Goal: Transaction & Acquisition: Obtain resource

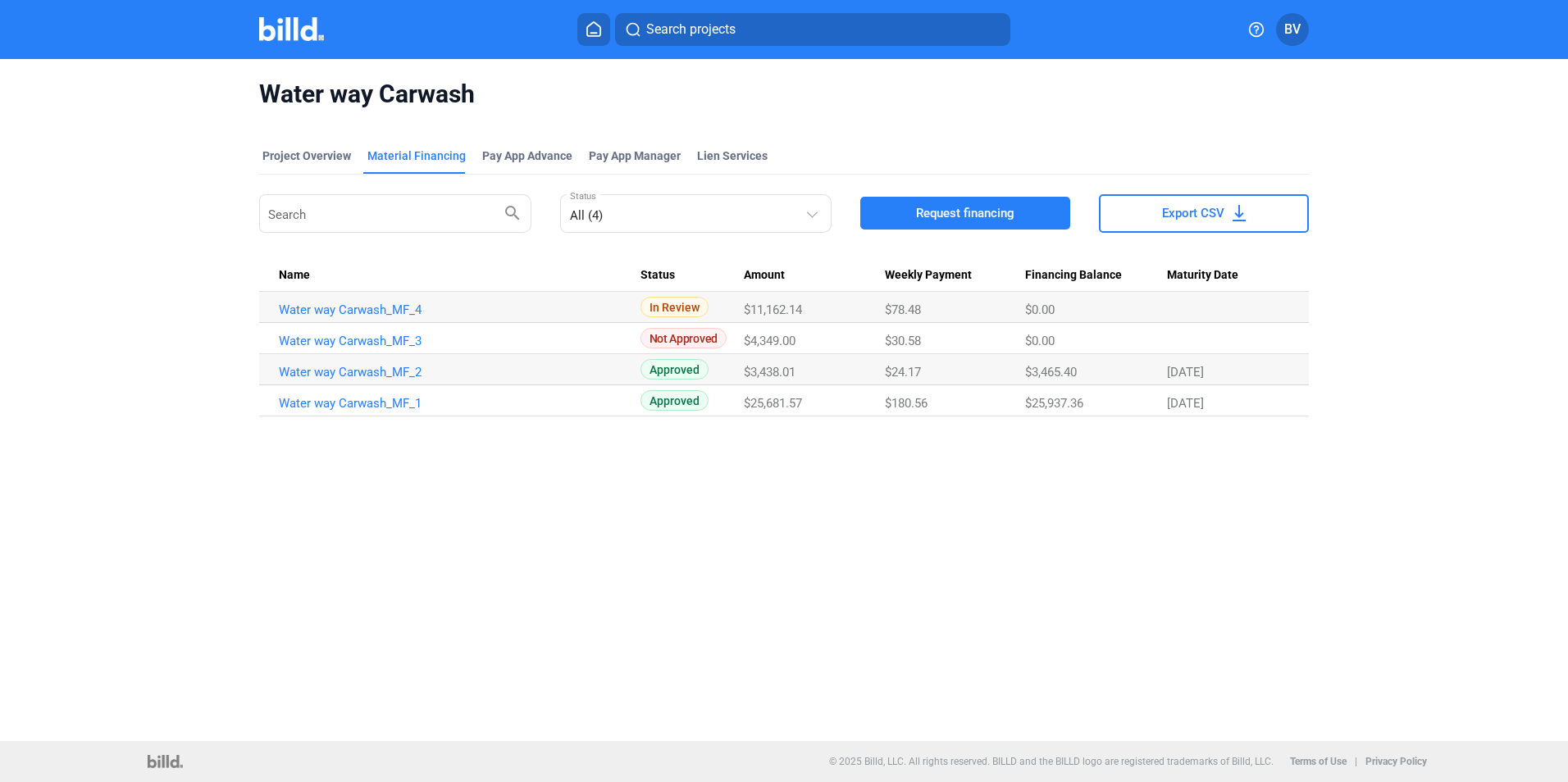
click at [947, 210] on span "Request financing" at bounding box center [964, 214] width 98 height 17
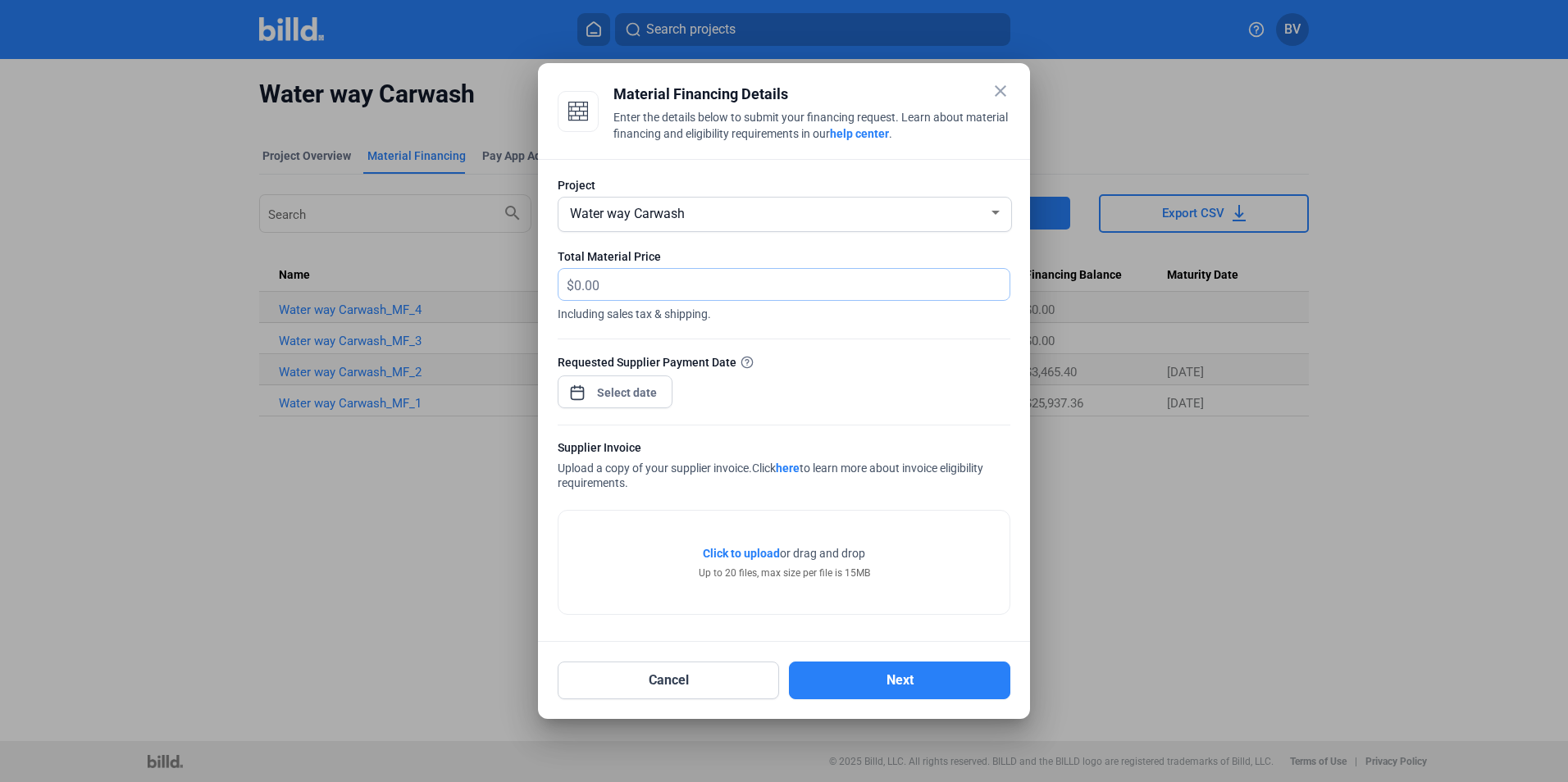
click at [588, 277] on input "text" at bounding box center [791, 285] width 436 height 32
type input "9,771.30"
click at [621, 392] on div "close Material Financing Details Enter the details below to submit your financi…" at bounding box center [784, 391] width 1568 height 782
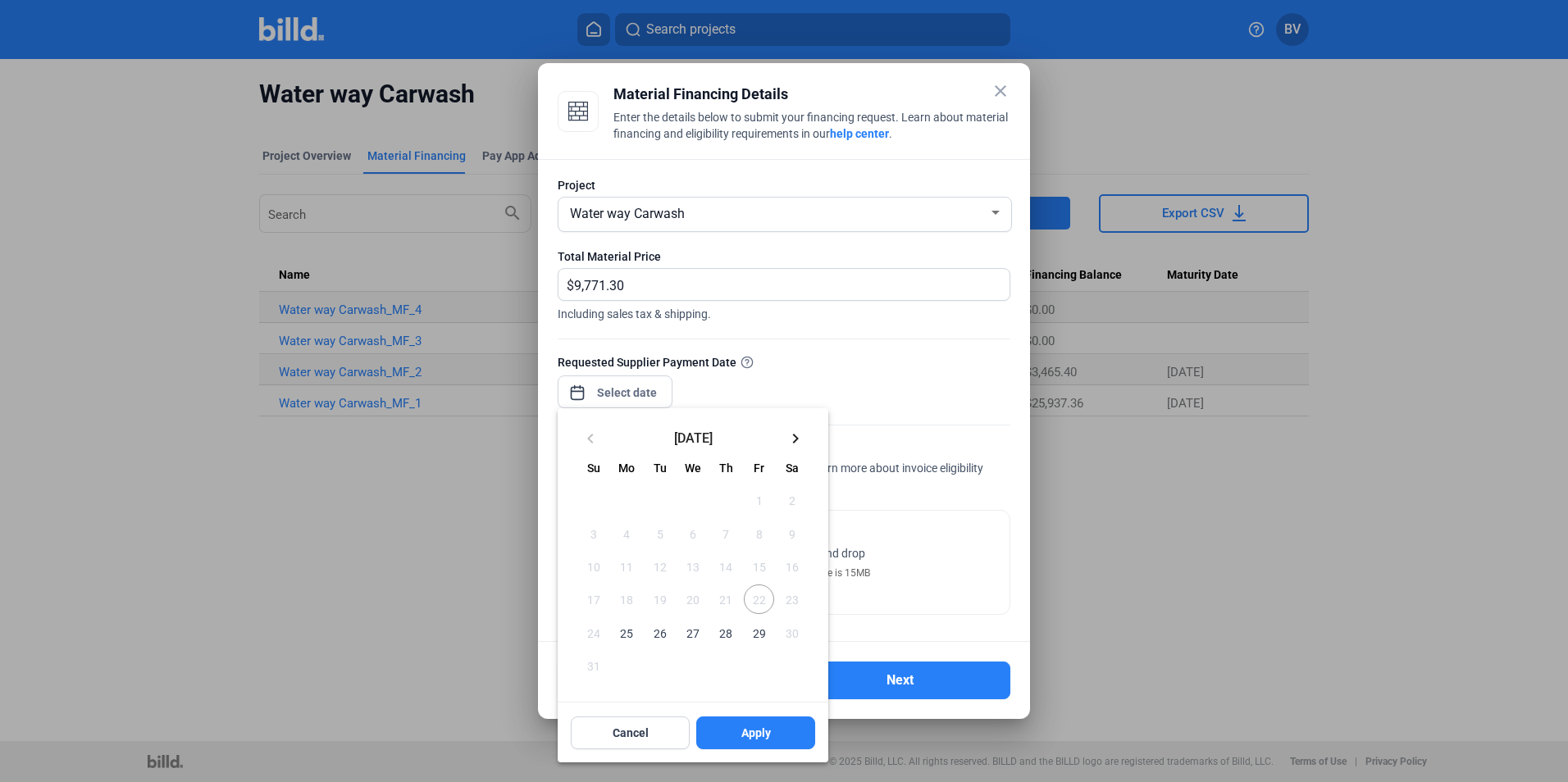
click at [631, 624] on span "25" at bounding box center [626, 633] width 30 height 30
click at [769, 740] on span "Apply" at bounding box center [756, 733] width 30 height 17
type input "[DATE]"
click at [897, 428] on div at bounding box center [784, 391] width 1568 height 782
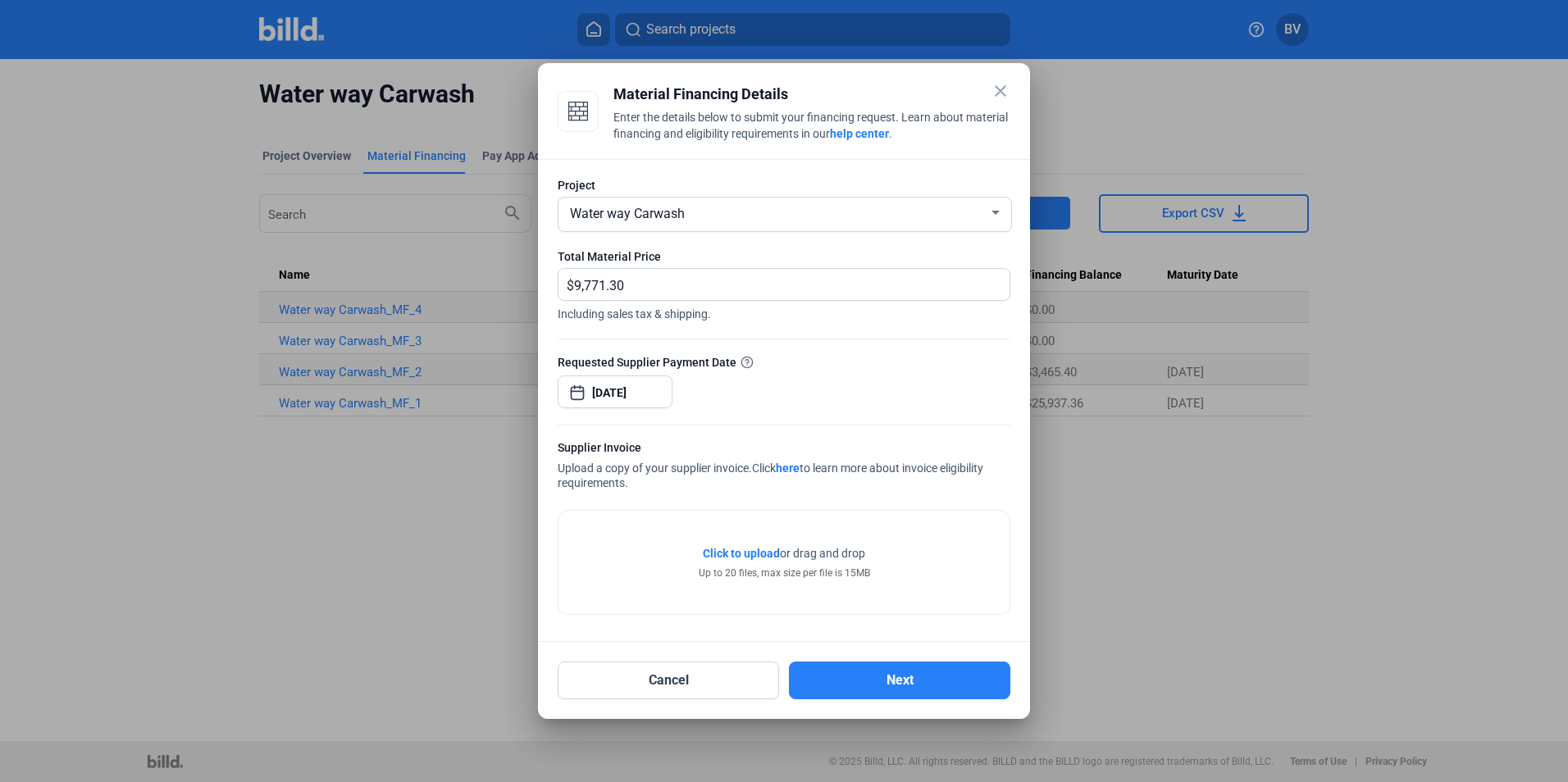
click at [756, 542] on div "Click to upload Tap to upload or drag and drop Up to 20 files, max size per fil…" at bounding box center [783, 562] width 451 height 104
click at [756, 547] on span "Click to upload" at bounding box center [741, 553] width 77 height 13
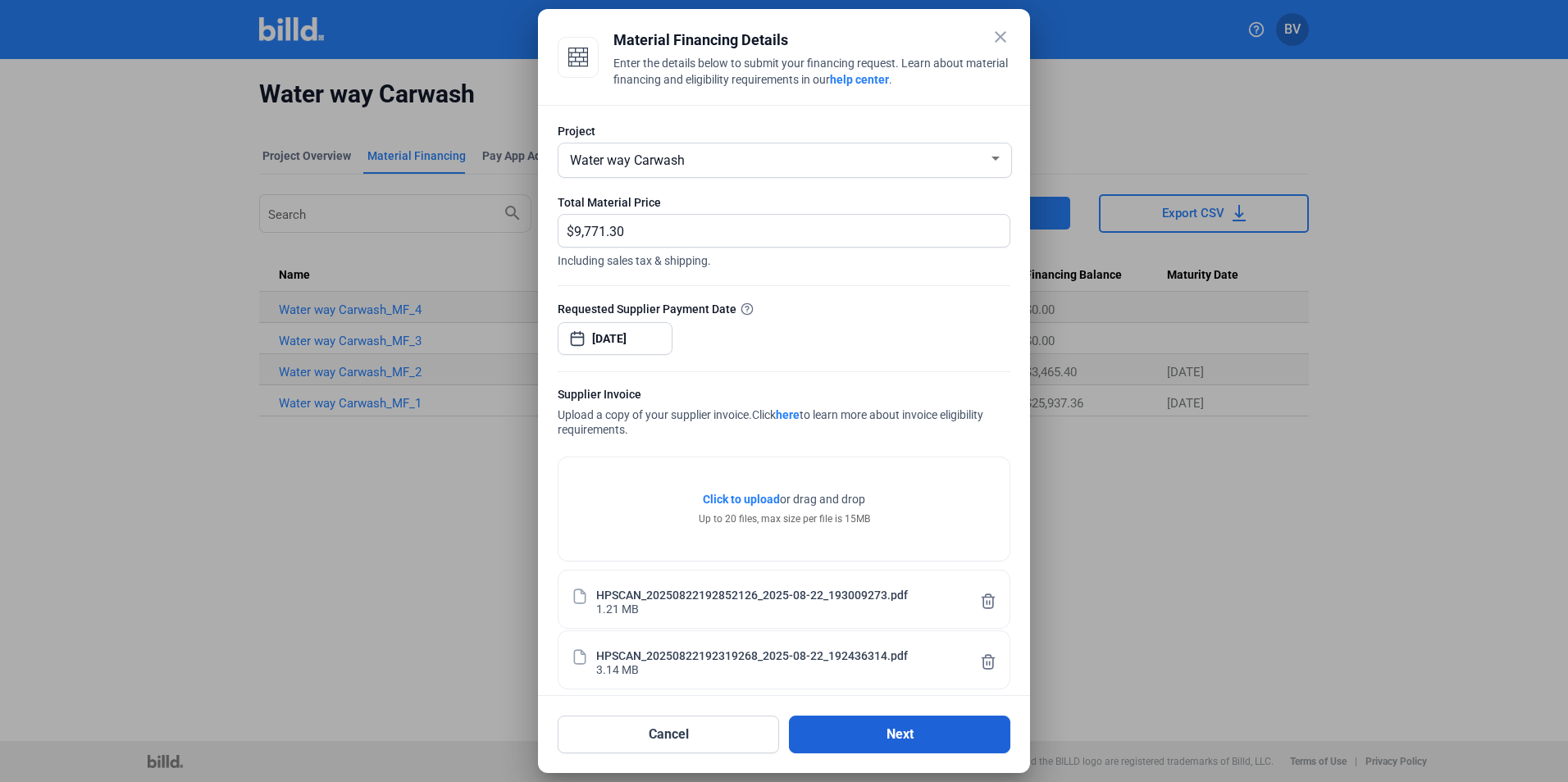
click at [880, 743] on button "Next" at bounding box center [899, 734] width 221 height 37
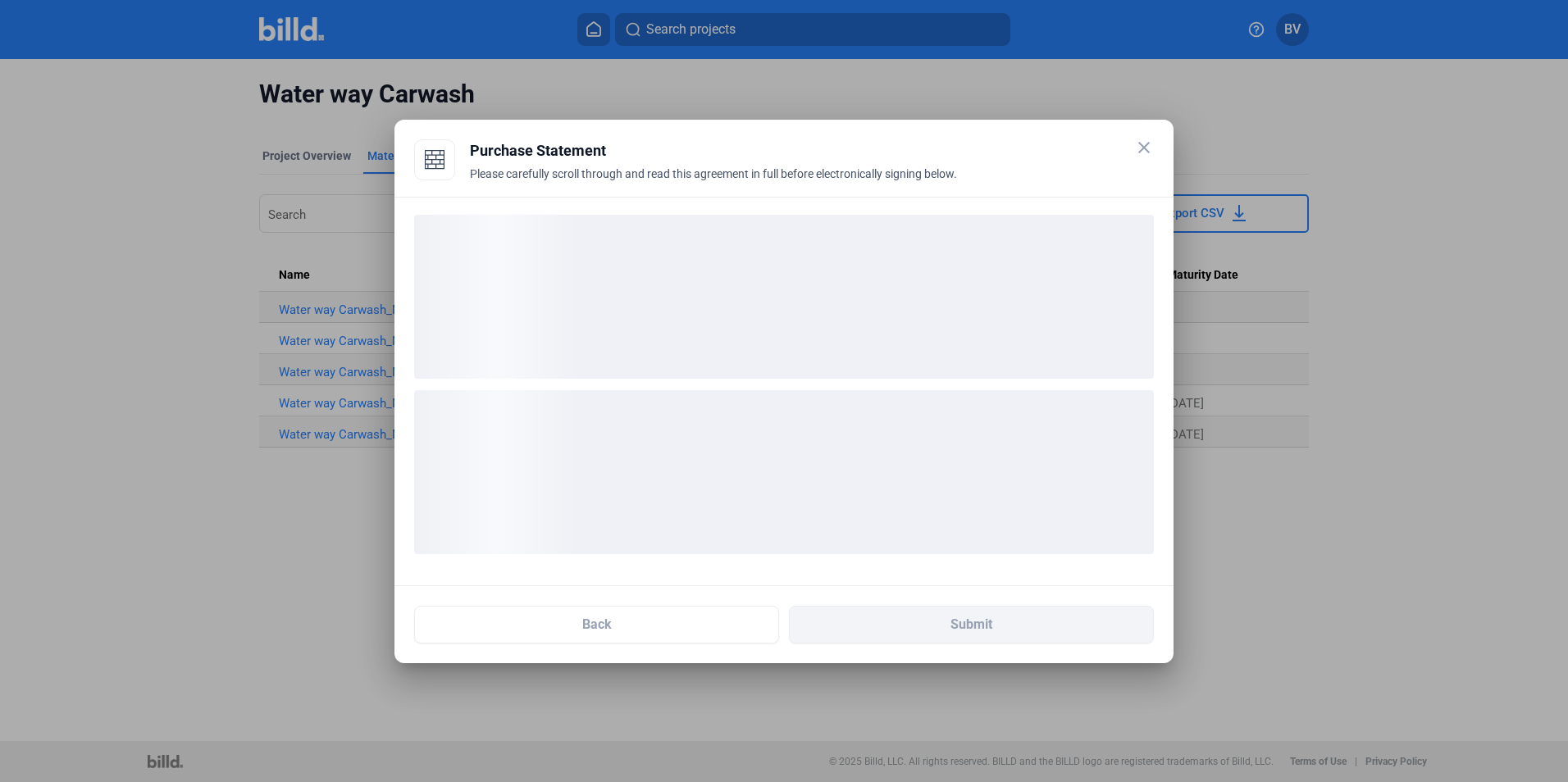
click at [683, 314] on div "loading" at bounding box center [784, 297] width 740 height 164
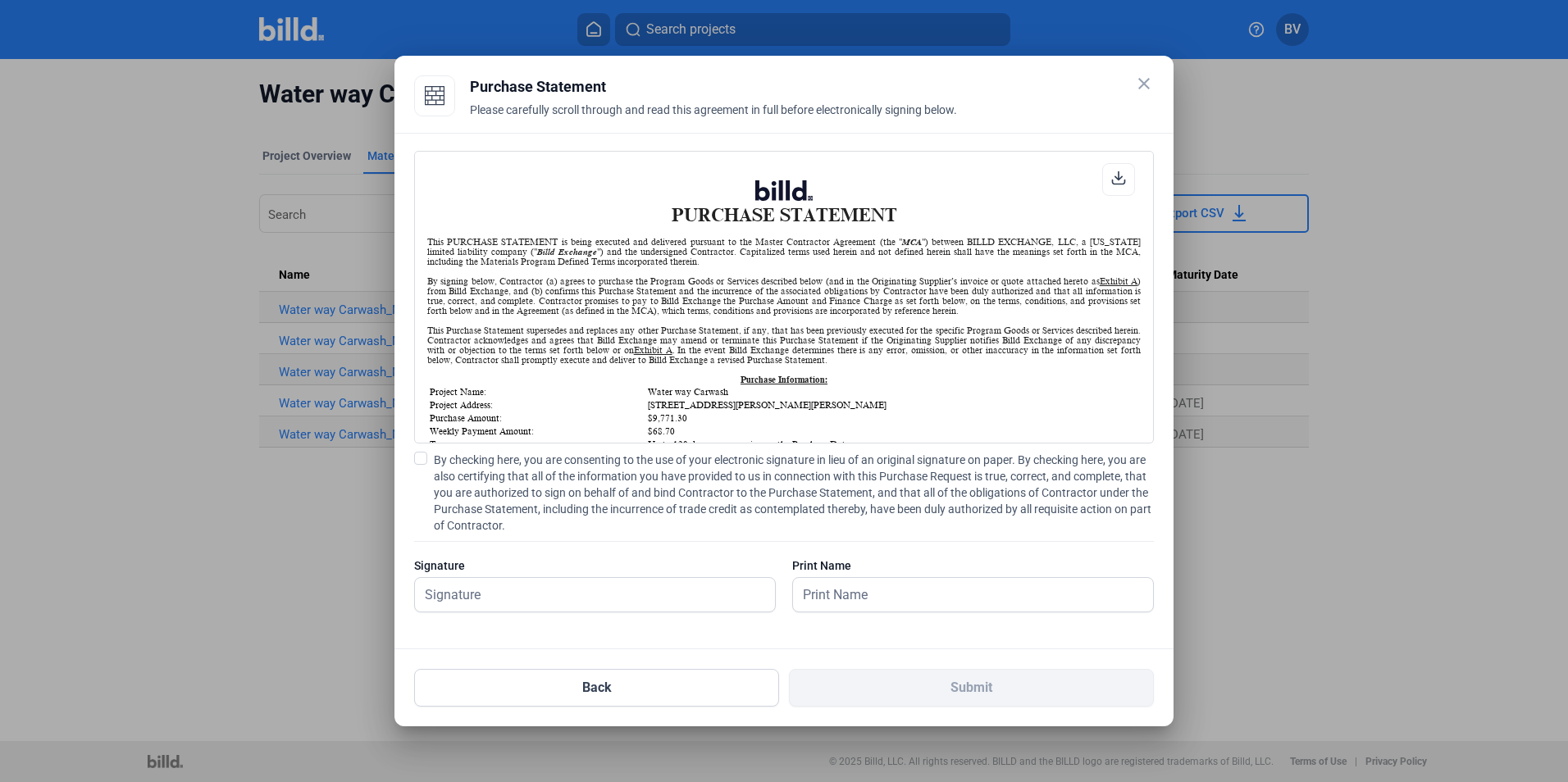
scroll to position [1, 0]
click at [427, 451] on div "PURCHASE STATEMENT This PURCHASE STATEMENT is being executed and delivered purs…" at bounding box center [784, 390] width 740 height 478
click at [420, 458] on span at bounding box center [421, 458] width 13 height 13
click at [0, 0] on input "By checking here, you are consenting to the use of your electronic signature in…" at bounding box center [0, 0] width 0 height 0
click at [548, 592] on input "text" at bounding box center [595, 594] width 360 height 34
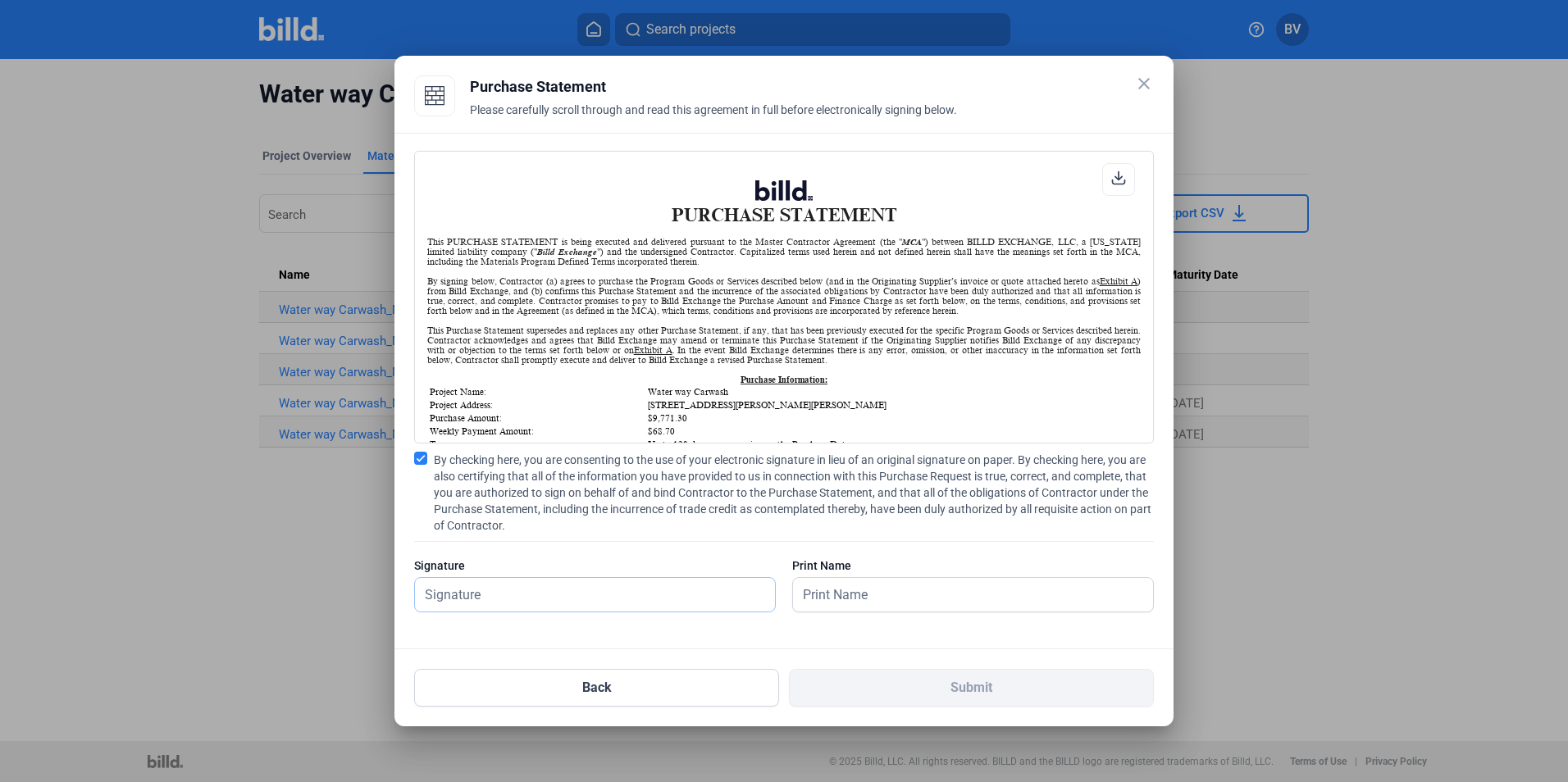
type input "[PERSON_NAME]"
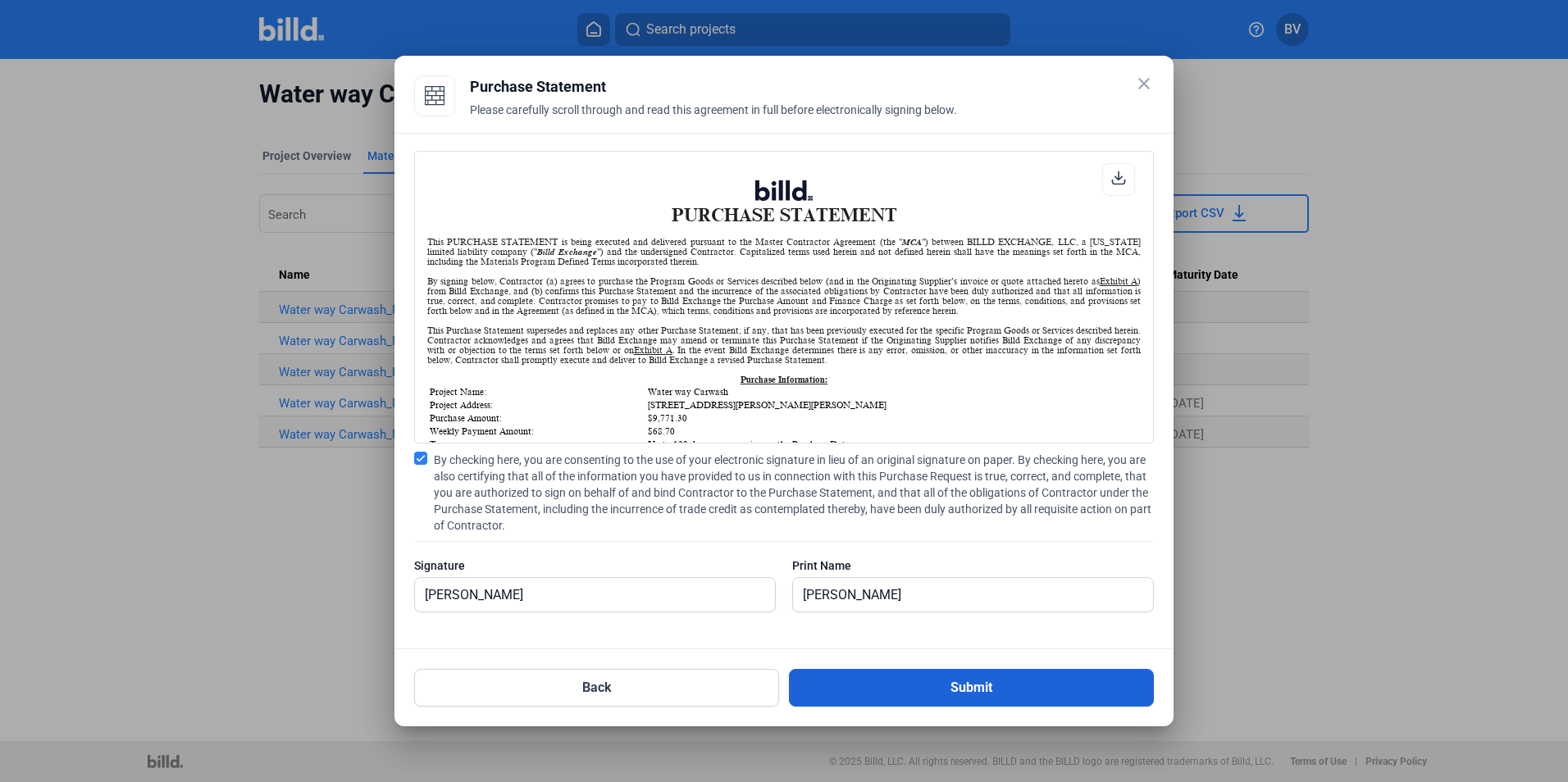
click at [873, 688] on button "Submit" at bounding box center [971, 688] width 365 height 37
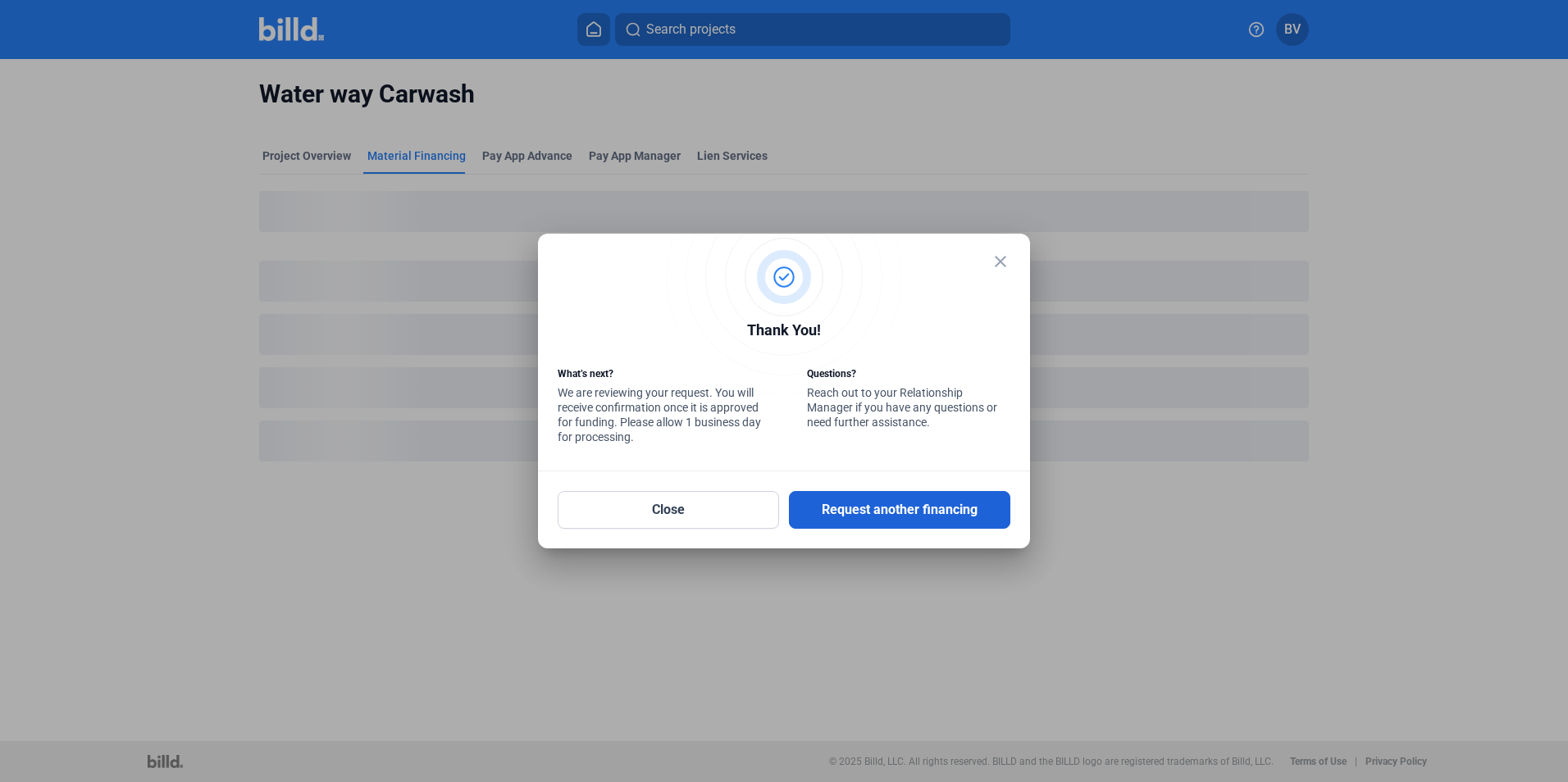
click at [861, 502] on button "Request another financing" at bounding box center [899, 510] width 221 height 37
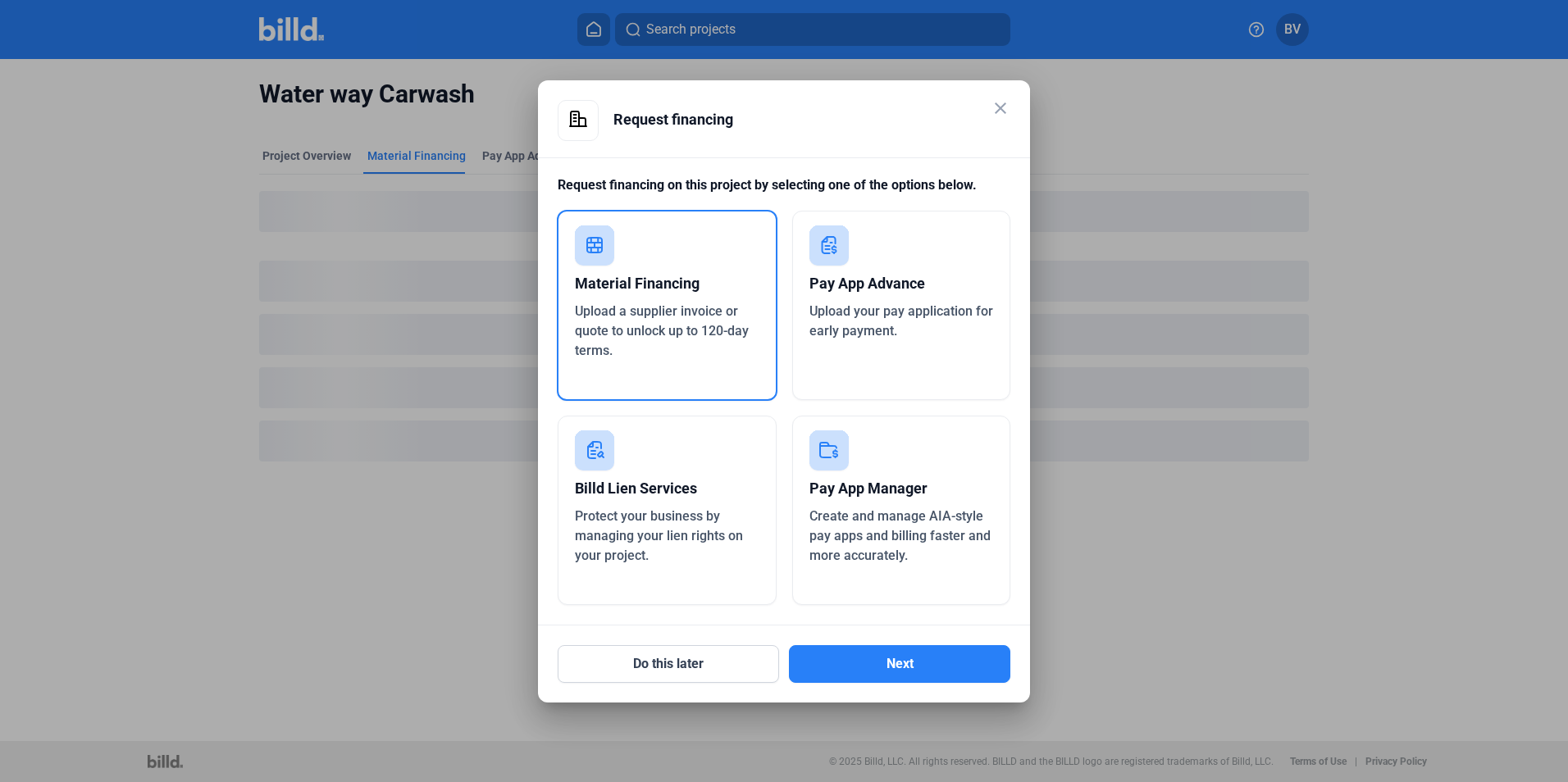
click at [670, 293] on div "Material Financing" at bounding box center [667, 284] width 185 height 36
click at [889, 652] on button "Next" at bounding box center [899, 664] width 221 height 37
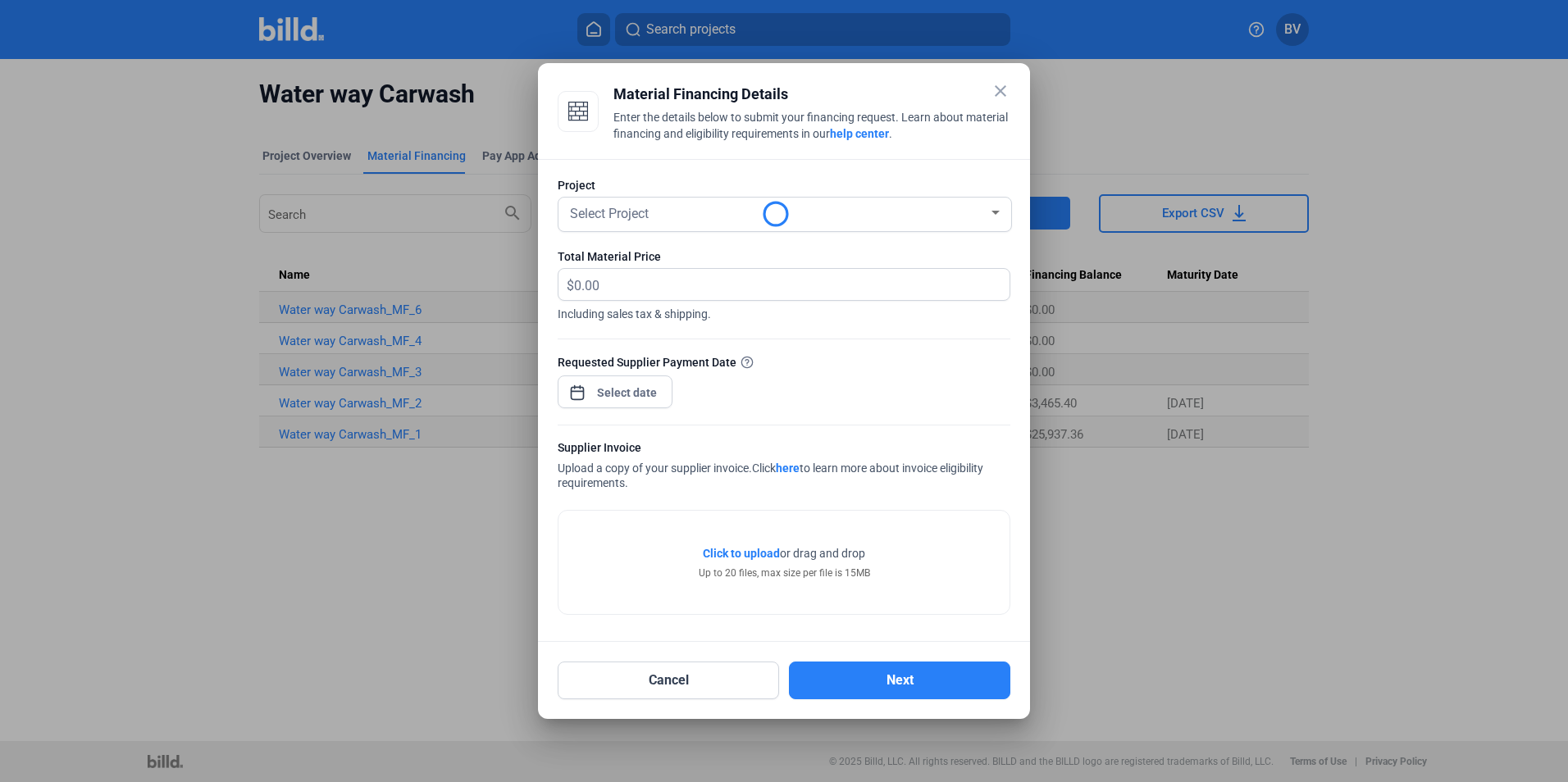
click at [727, 218] on div "Select Project" at bounding box center [777, 212] width 422 height 23
click at [814, 216] on div "Select Project" at bounding box center [777, 212] width 422 height 23
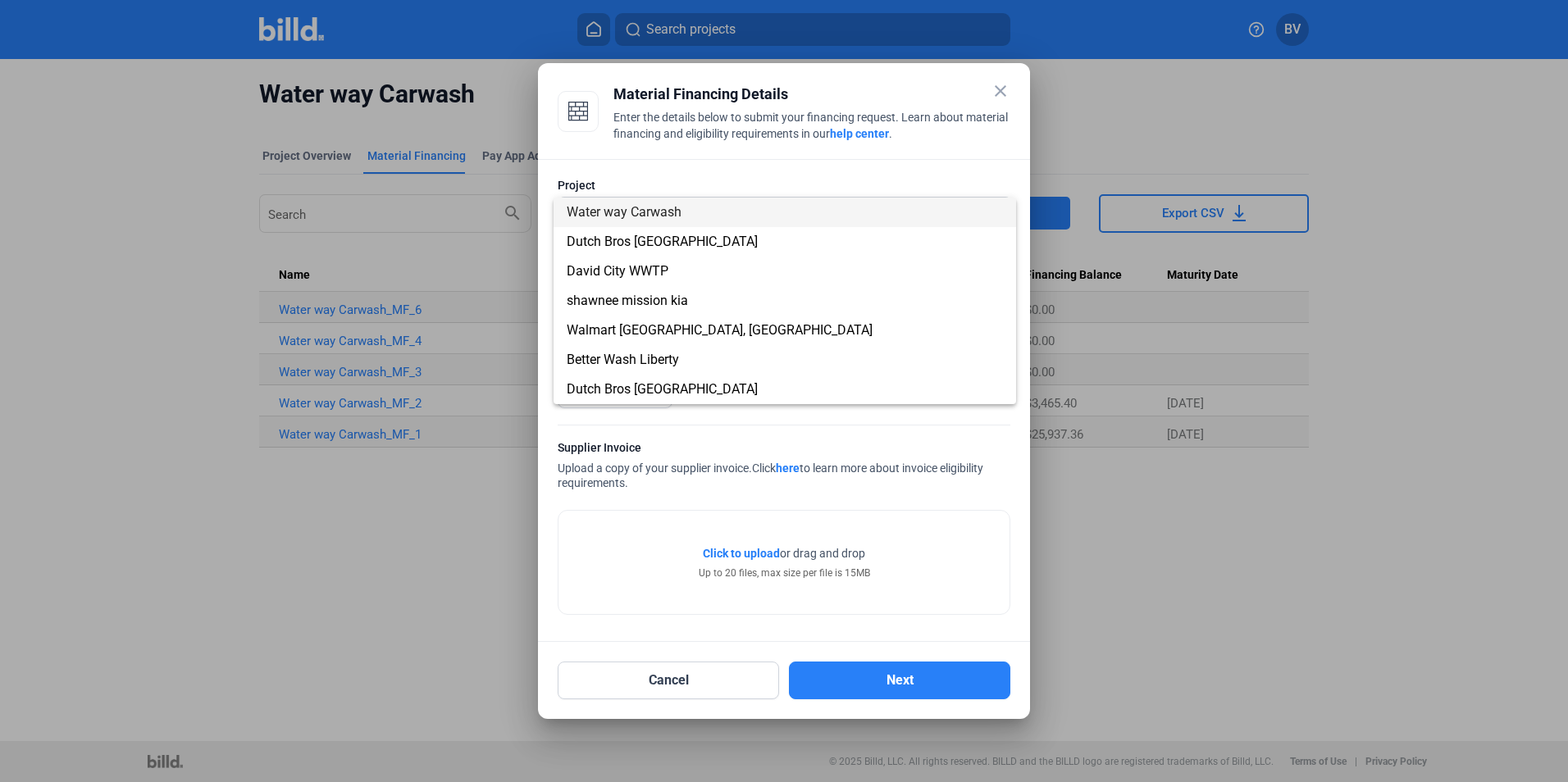
click at [672, 212] on span "Water way Carwash" at bounding box center [623, 212] width 115 height 16
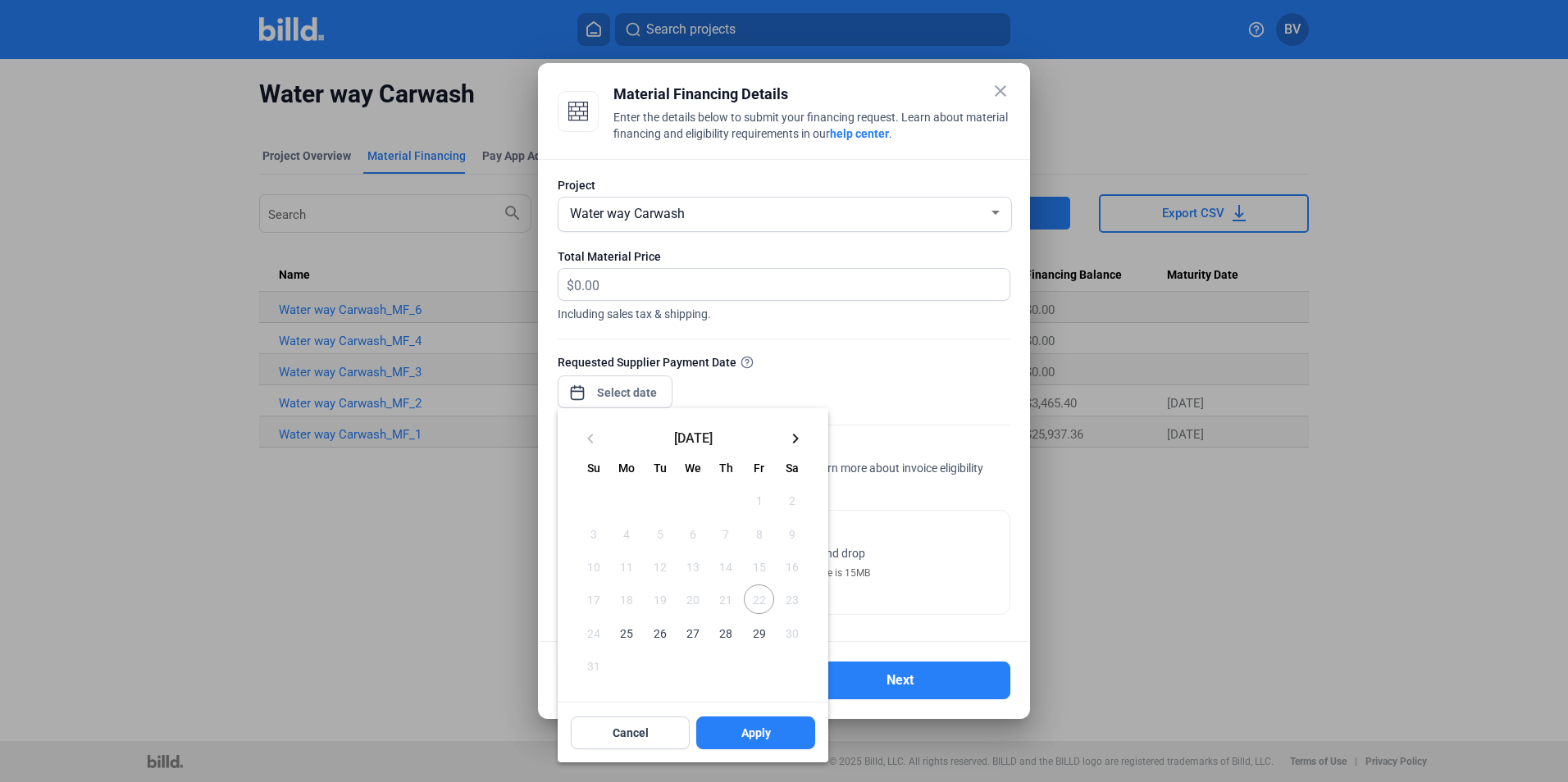
click at [606, 388] on div "close Material Financing Details Enter the details below to submit your financi…" at bounding box center [784, 391] width 1568 height 782
click at [623, 631] on span "25" at bounding box center [626, 633] width 30 height 30
click at [608, 273] on div at bounding box center [784, 391] width 1568 height 782
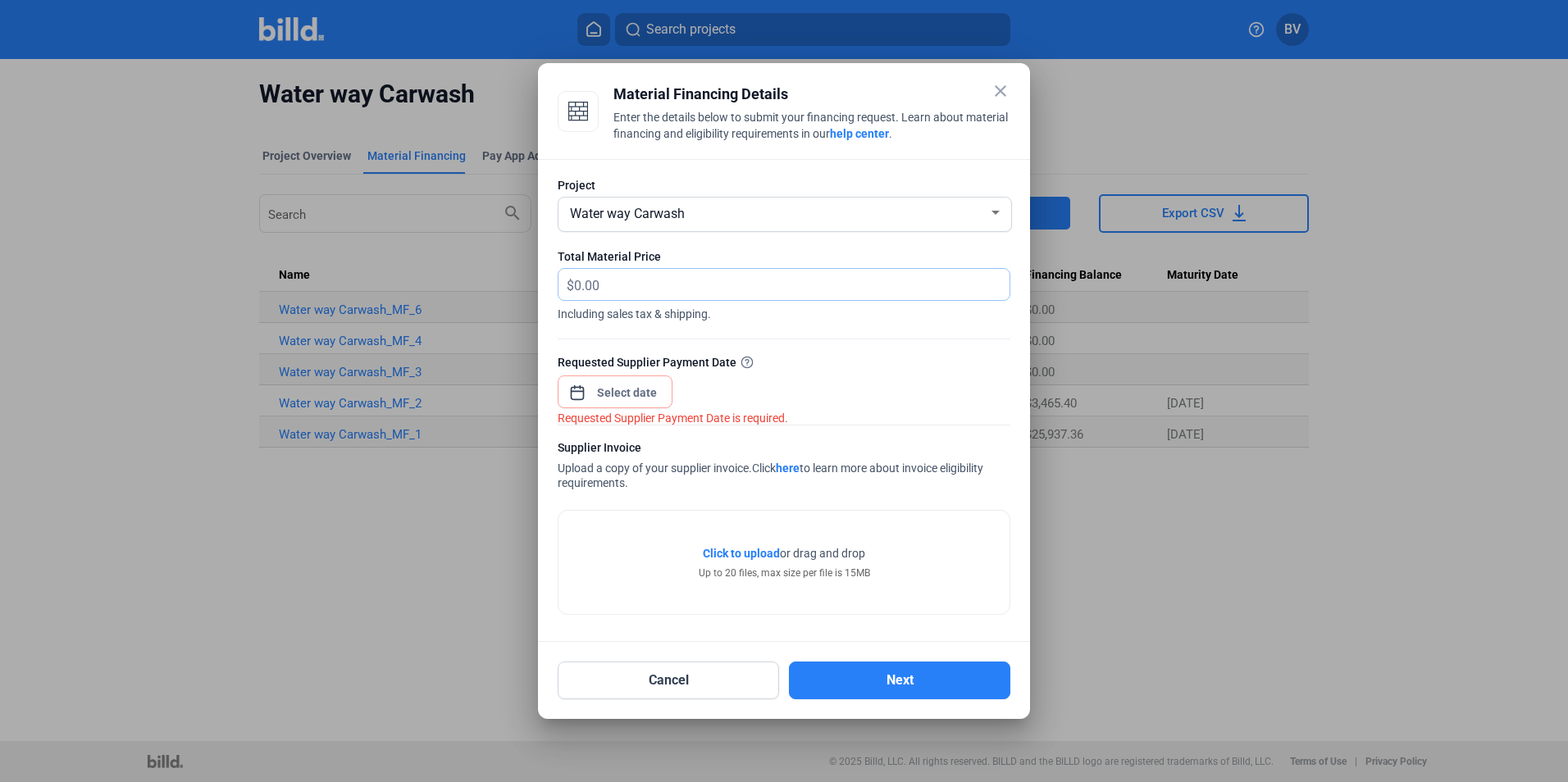
click at [594, 284] on input "text" at bounding box center [782, 285] width 416 height 32
click at [631, 396] on div "close Material Financing Details Enter the details below to submit your financi…" at bounding box center [784, 391] width 1568 height 782
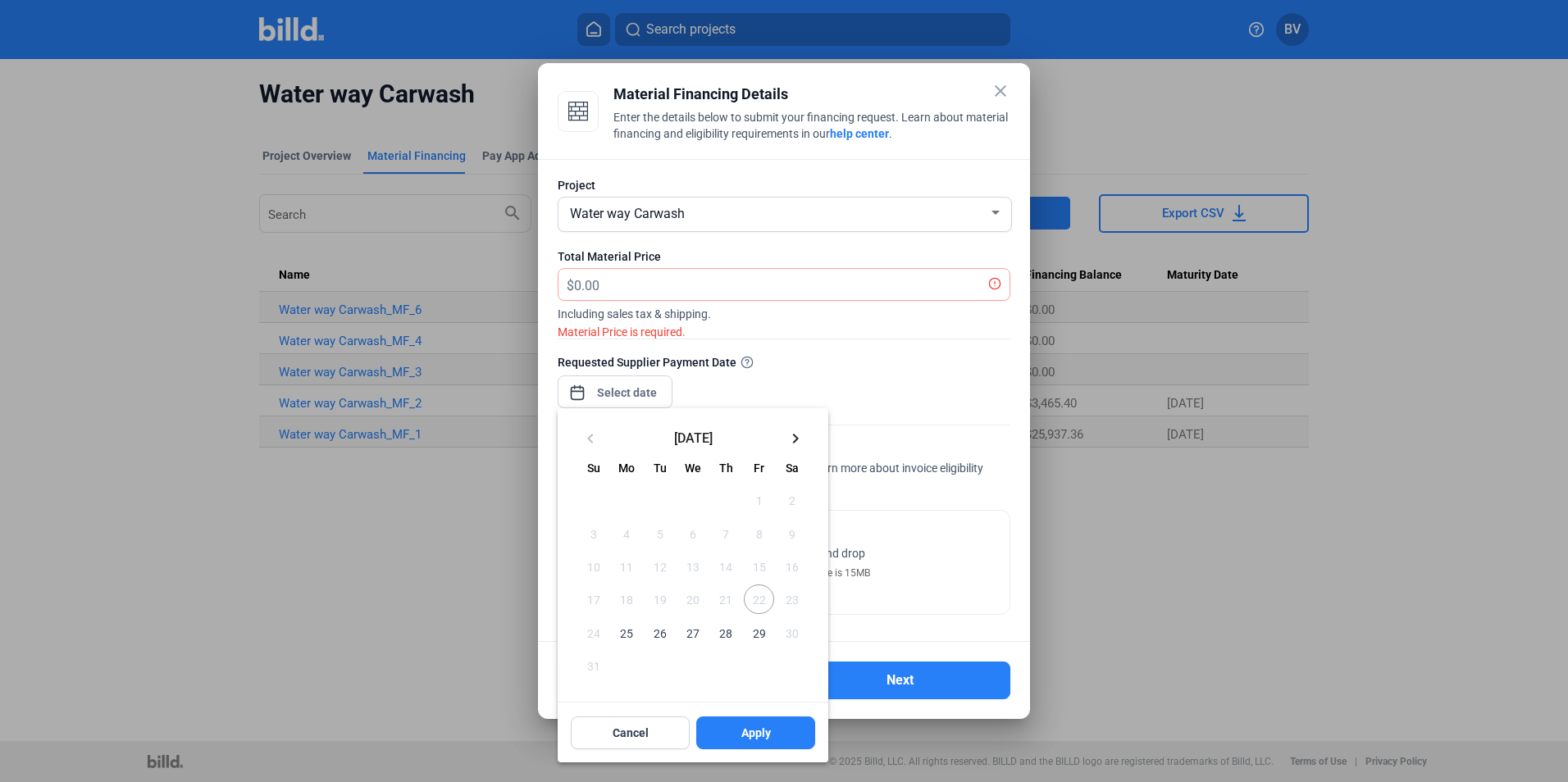
click at [625, 635] on span "25" at bounding box center [626, 633] width 30 height 30
click at [736, 727] on button "Apply" at bounding box center [755, 733] width 119 height 33
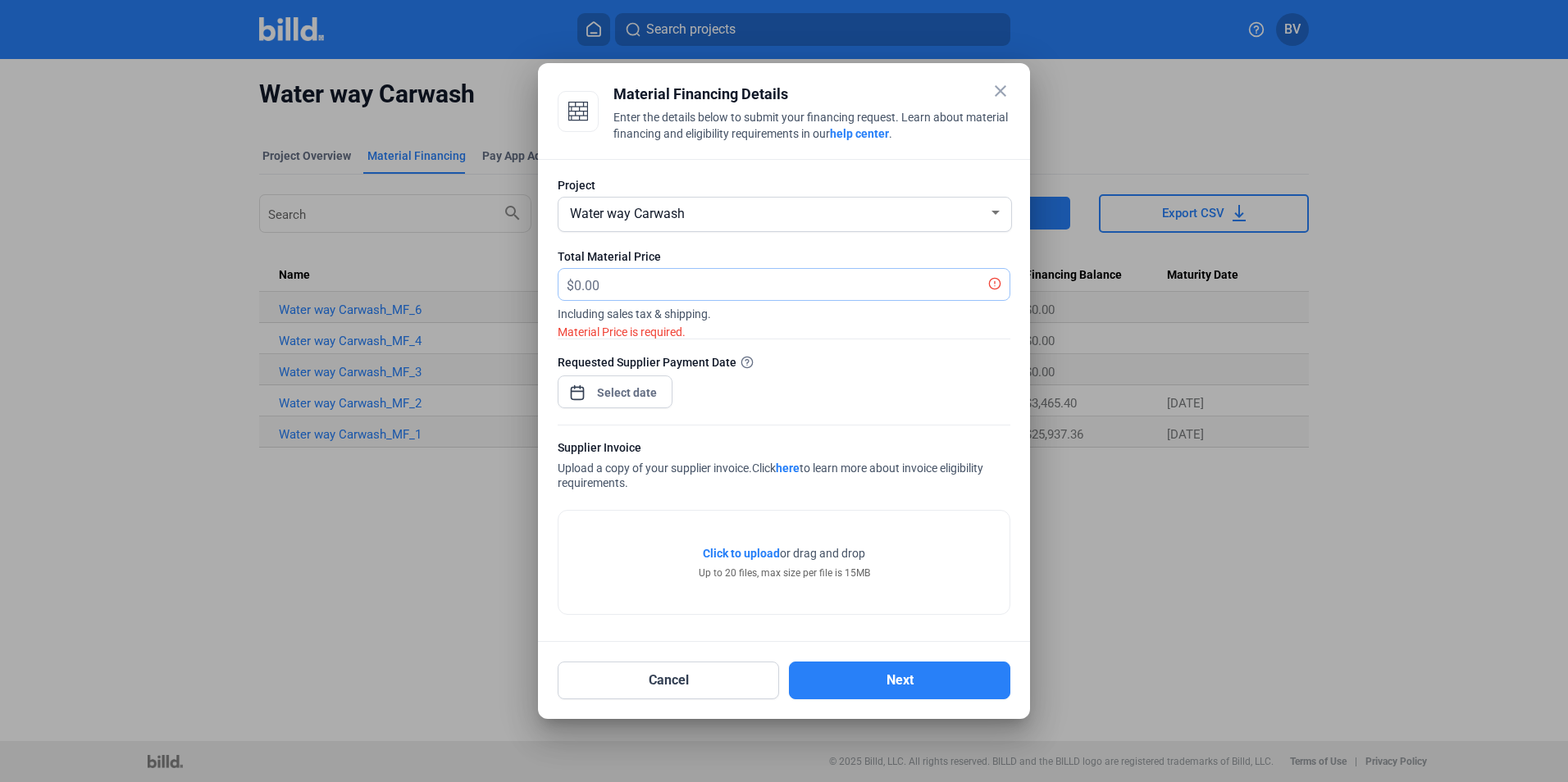
click at [580, 280] on input "text" at bounding box center [782, 285] width 416 height 32
type input "762.83"
click at [758, 556] on span "Click to upload" at bounding box center [741, 553] width 77 height 13
click at [741, 544] on div "Click to upload Tap to upload or drag and drop Up to 20 files, max size per fil…" at bounding box center [783, 562] width 451 height 104
click at [737, 560] on span "Click to upload" at bounding box center [741, 553] width 77 height 13
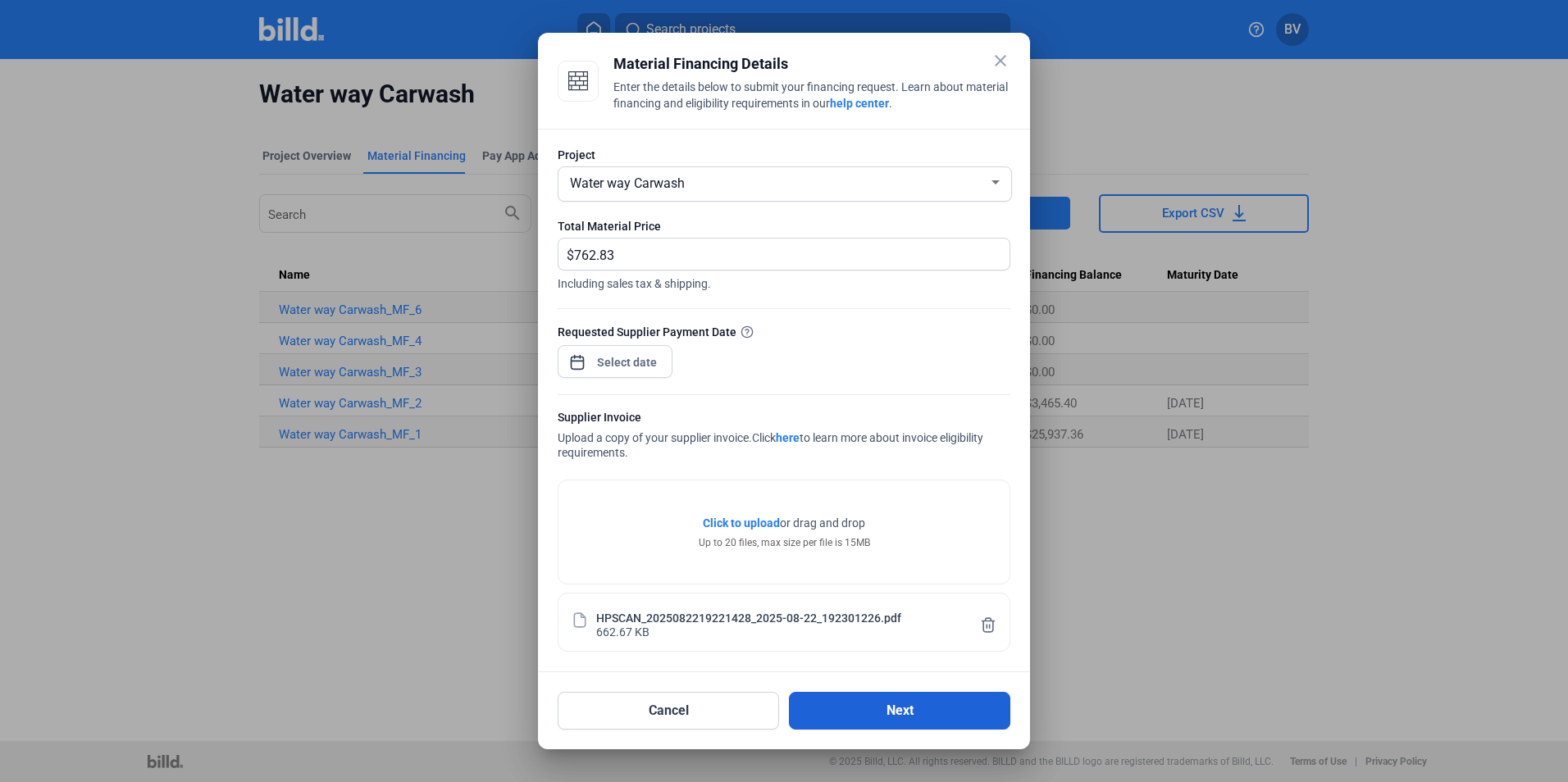
click at [889, 717] on button "Next" at bounding box center [899, 711] width 221 height 37
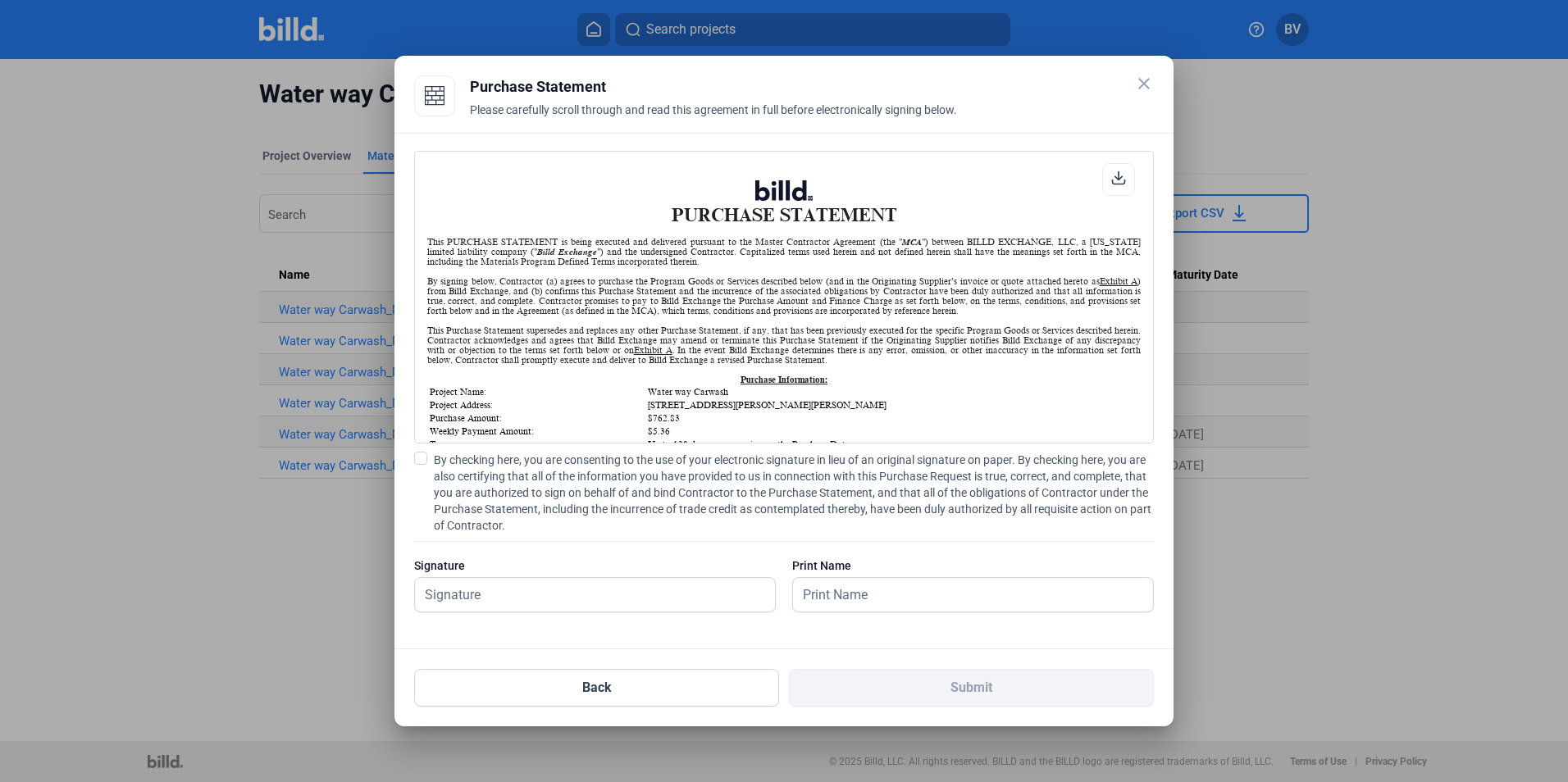
scroll to position [1, 0]
click at [415, 455] on span at bounding box center [421, 458] width 13 height 13
click at [0, 0] on input "By checking here, you are consenting to the use of your electronic signature in…" at bounding box center [0, 0] width 0 height 0
click at [497, 598] on input "text" at bounding box center [586, 594] width 342 height 34
type input "[PERSON_NAME]"
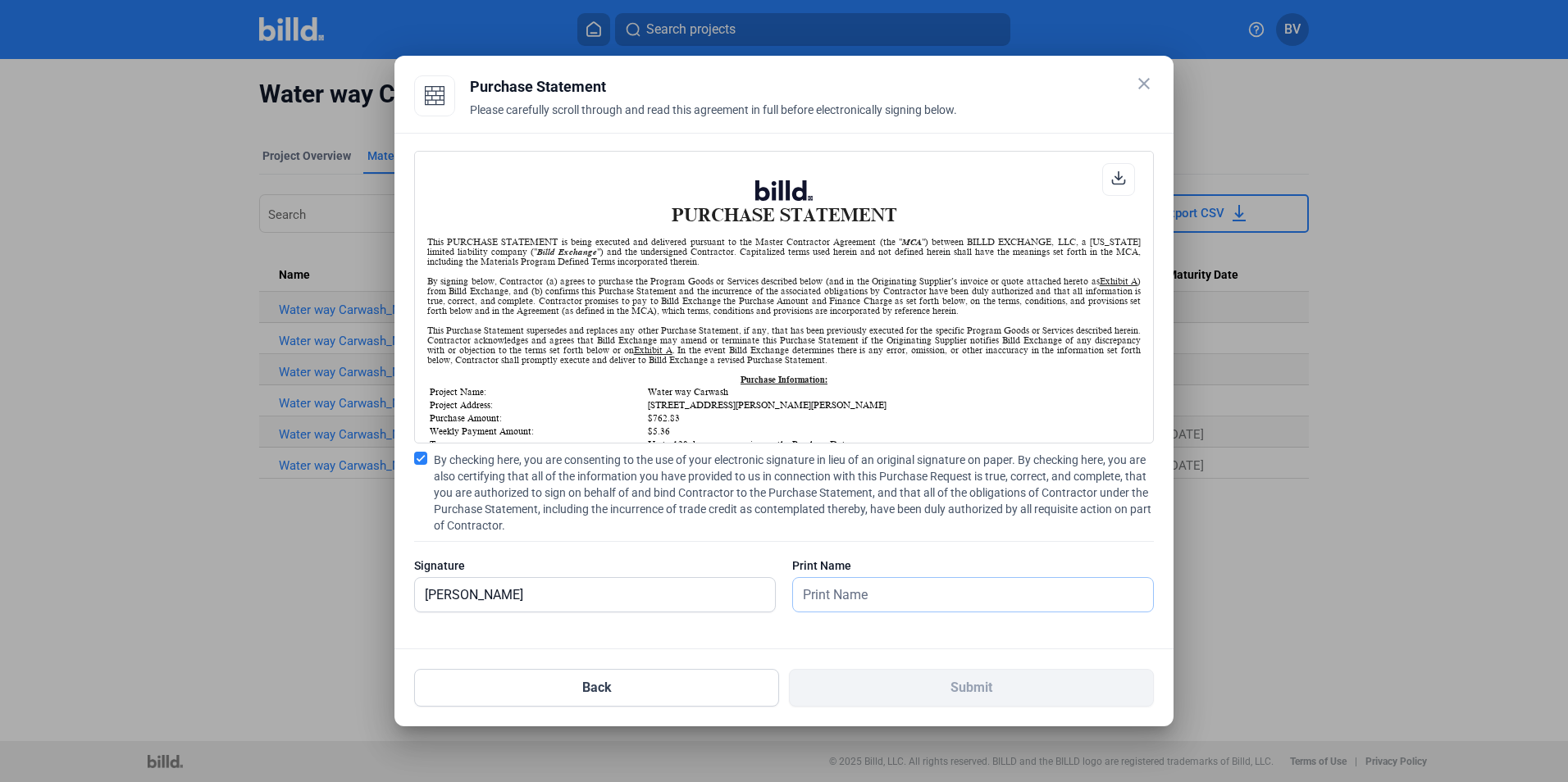
type input "[PERSON_NAME]"
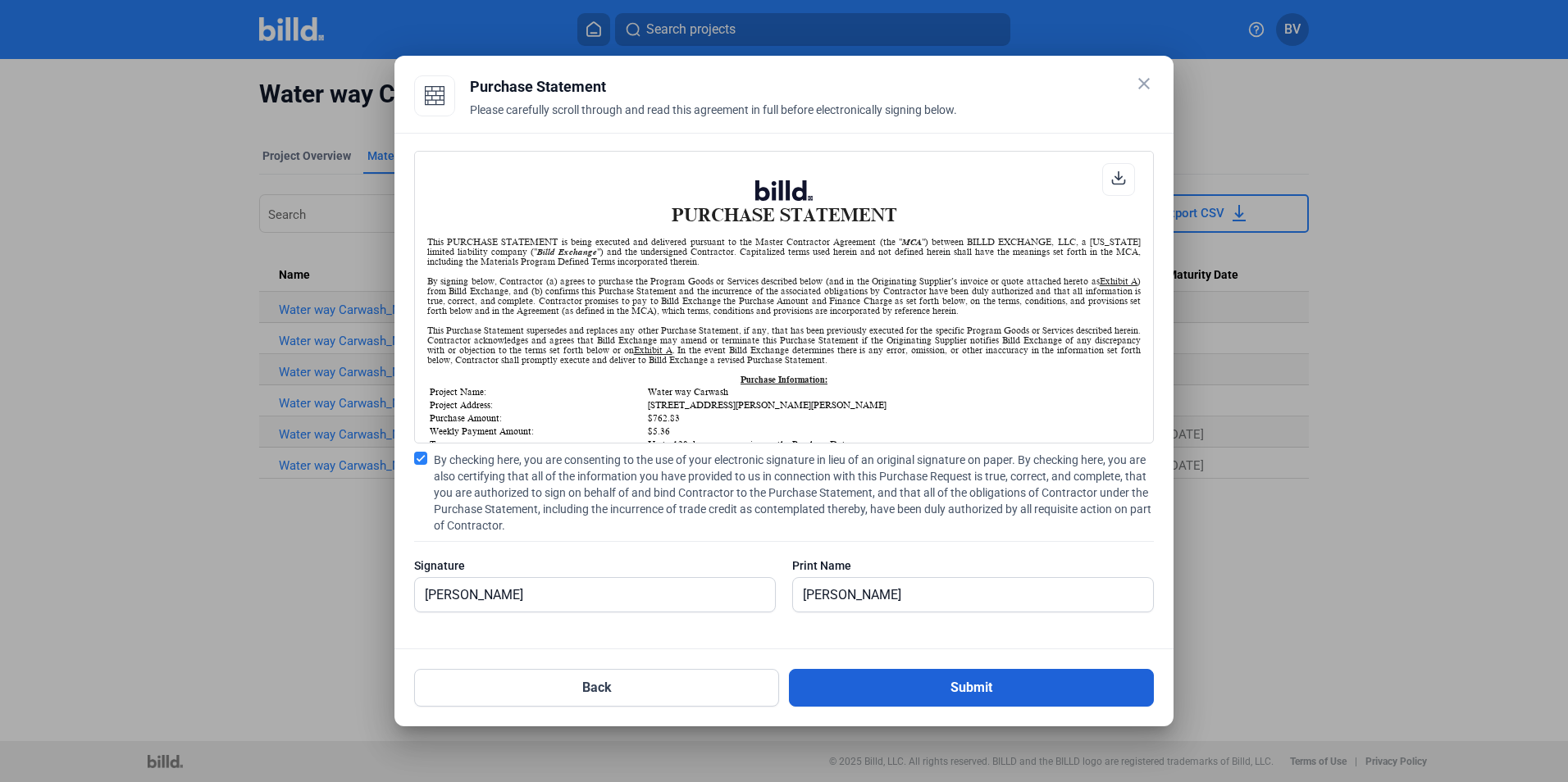
click at [873, 695] on button "Submit" at bounding box center [971, 688] width 365 height 37
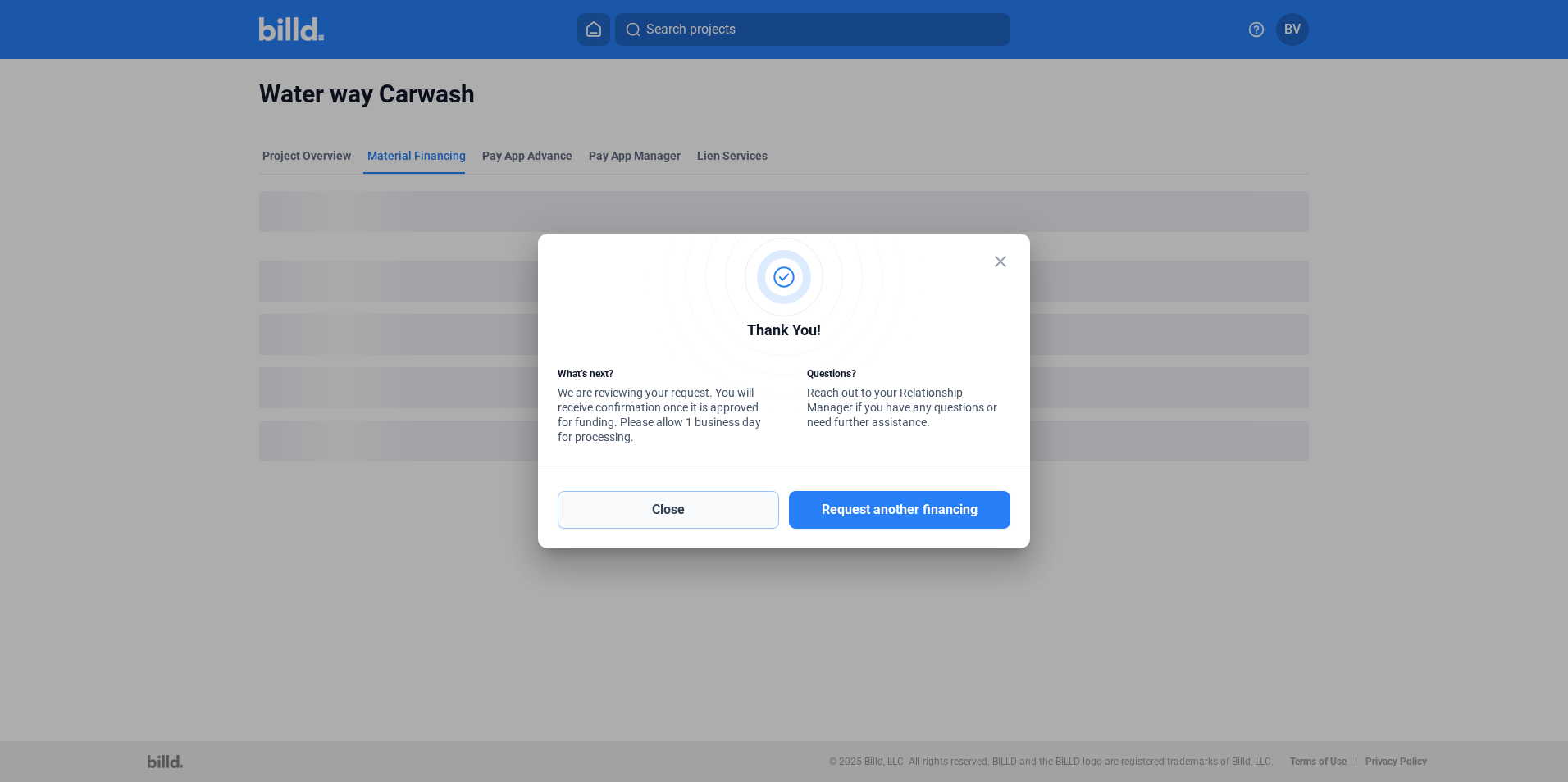
click at [646, 524] on button "Close" at bounding box center [668, 510] width 221 height 37
